Goal: Task Accomplishment & Management: Use online tool/utility

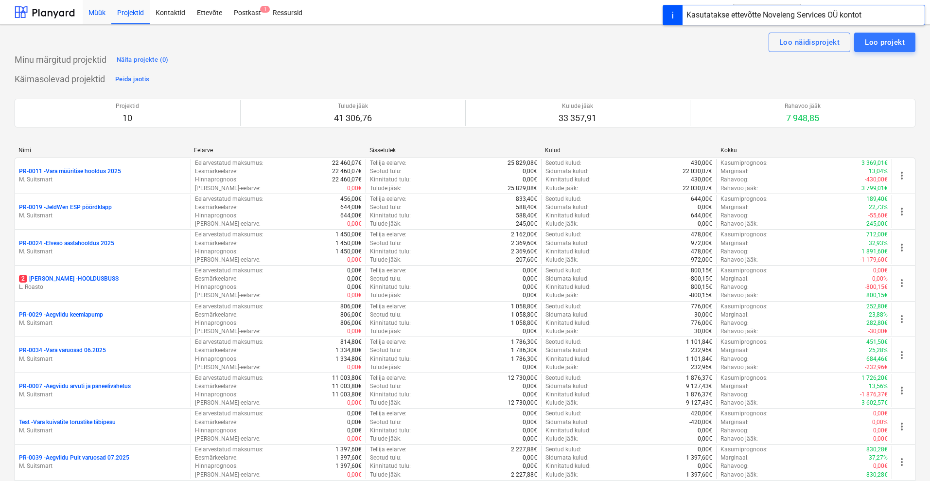
click at [98, 12] on div "Müük" at bounding box center [97, 12] width 29 height 25
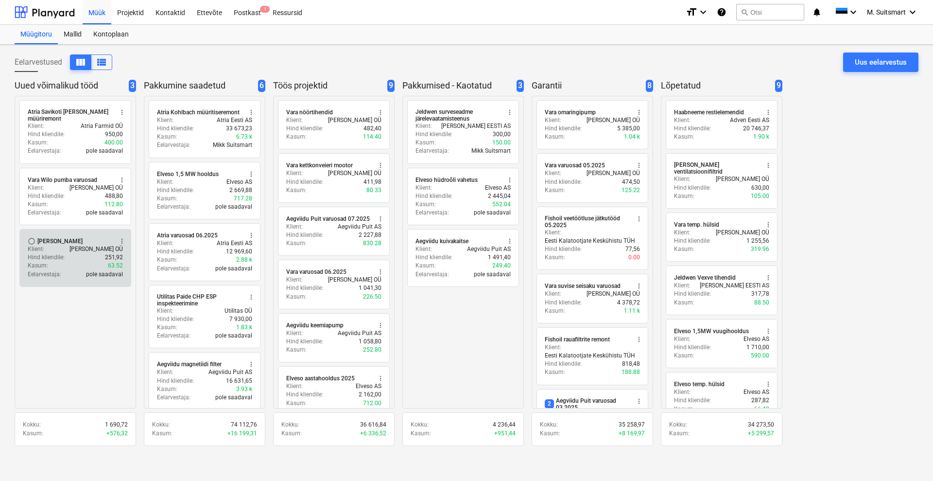
click at [59, 263] on div "Kasum : 63.52" at bounding box center [75, 265] width 95 height 8
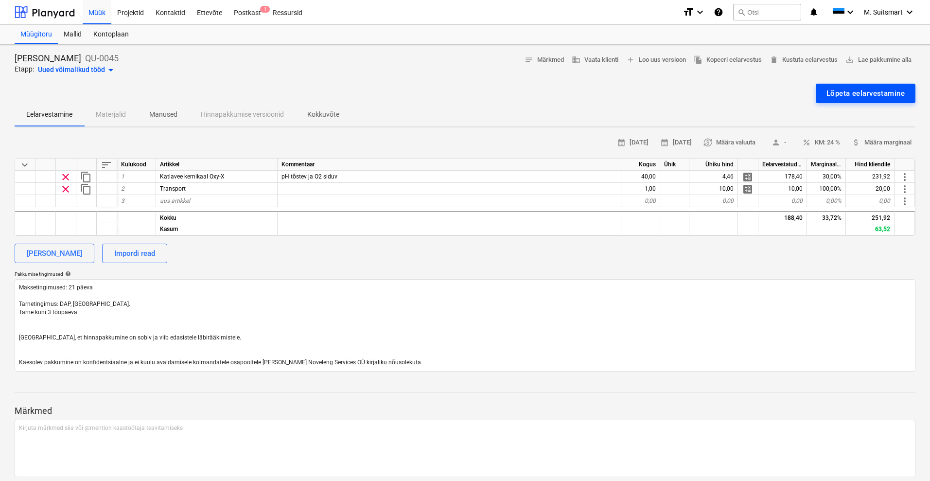
click at [849, 93] on div "Lõpeta eelarvestamine" at bounding box center [865, 93] width 78 height 13
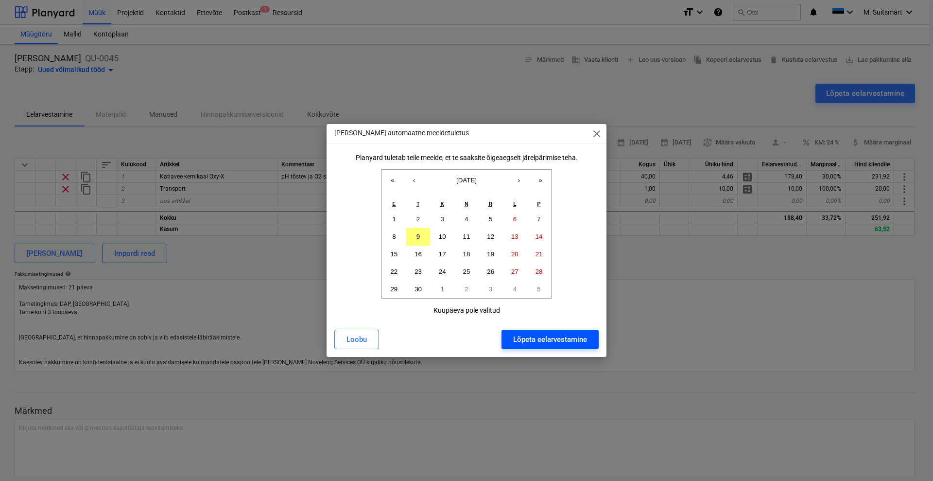
click at [532, 343] on div "Lõpeta eelarvestamine" at bounding box center [550, 339] width 74 height 13
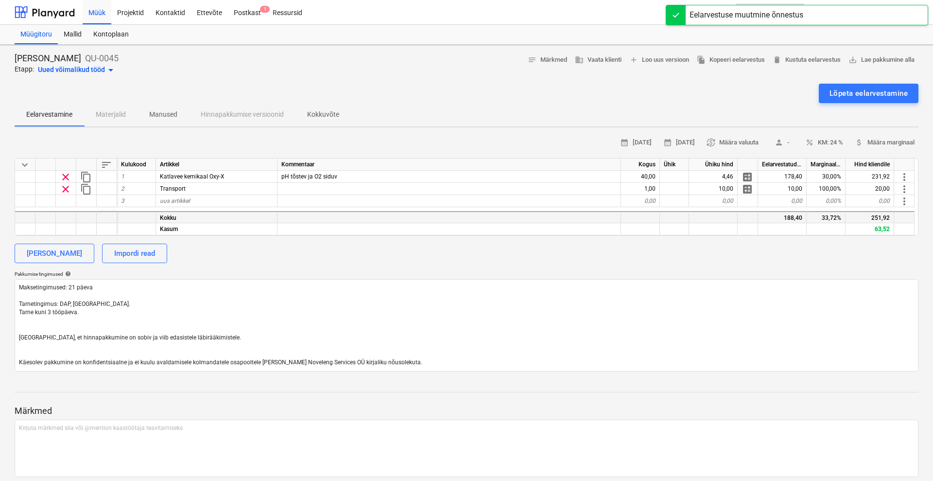
type textarea "x"
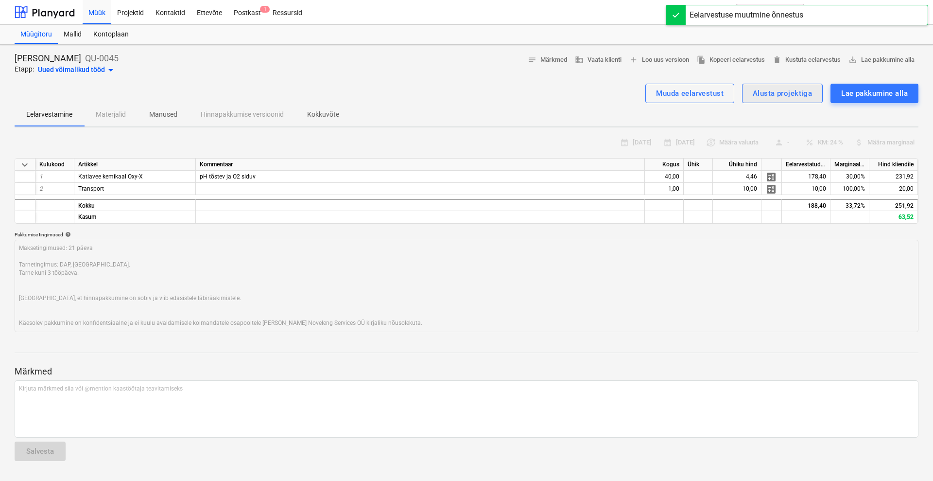
click at [772, 92] on div "Alusta projektiga" at bounding box center [782, 93] width 59 height 13
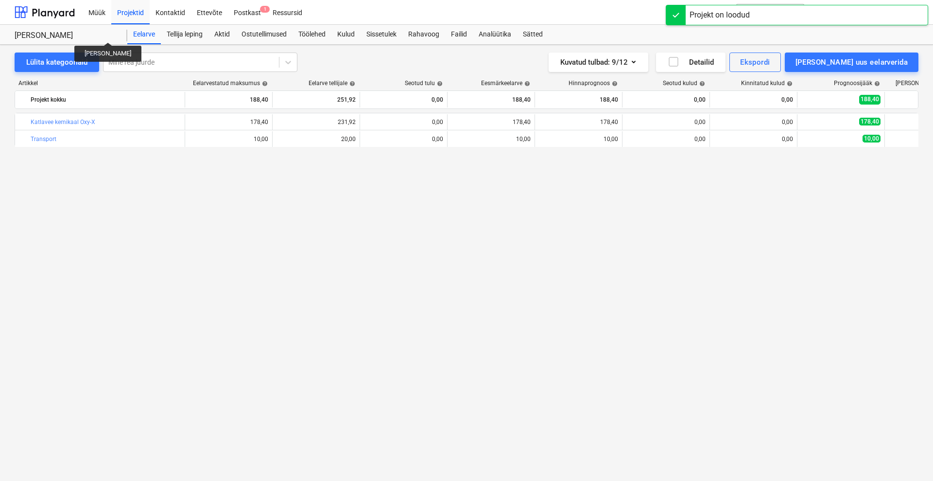
click at [111, 34] on div "[PERSON_NAME]" at bounding box center [65, 36] width 101 height 10
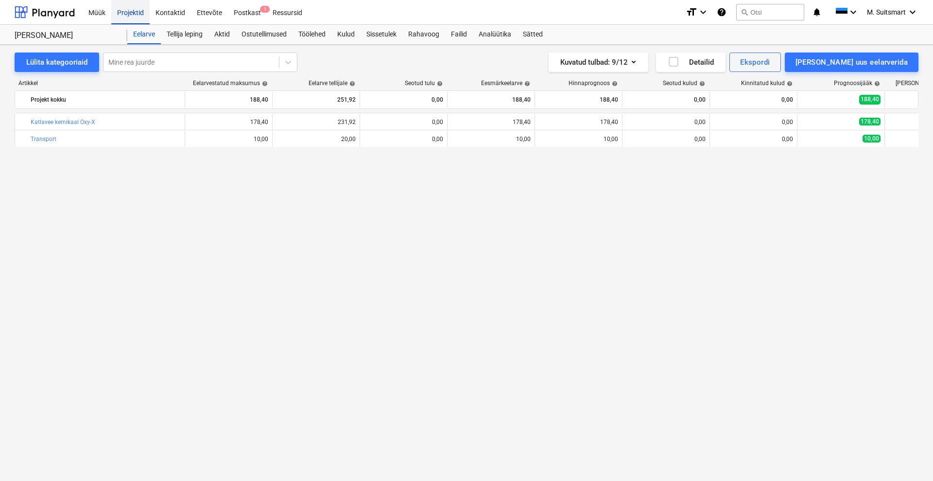
click at [123, 14] on div "Projektid" at bounding box center [130, 12] width 38 height 25
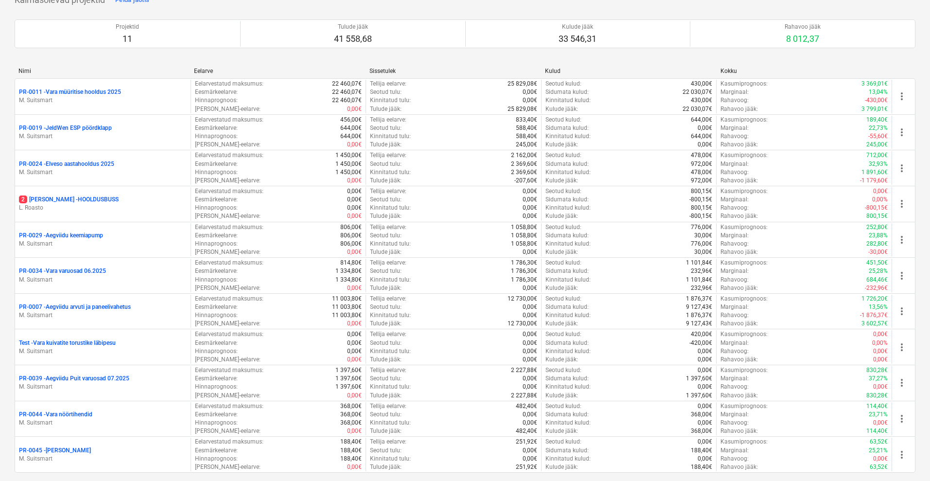
scroll to position [182, 0]
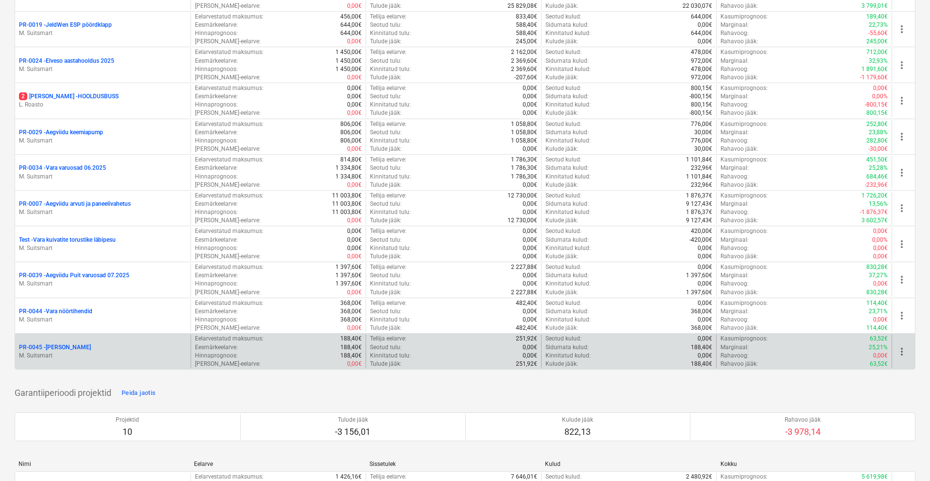
drag, startPoint x: 13, startPoint y: 345, endPoint x: 109, endPoint y: 345, distance: 96.2
copy p "PR-0045 - Vara katlakemikaal"
